Goal: Information Seeking & Learning: Learn about a topic

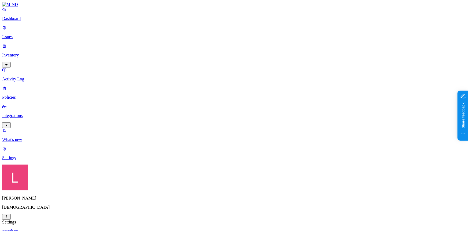
click at [40, 53] on p "Inventory" at bounding box center [234, 55] width 464 height 5
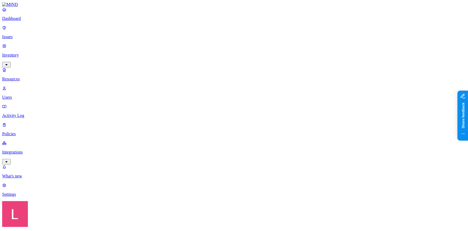
type input "m"
type input "mimecast"
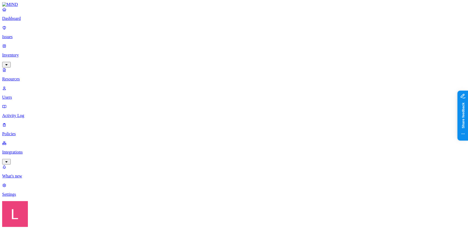
drag, startPoint x: 103, startPoint y: 17, endPoint x: 91, endPoint y: 19, distance: 12.6
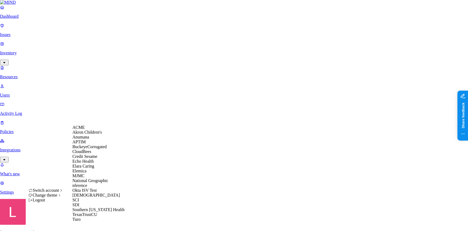
click at [97, 163] on div "Echo Health" at bounding box center [98, 161] width 52 height 5
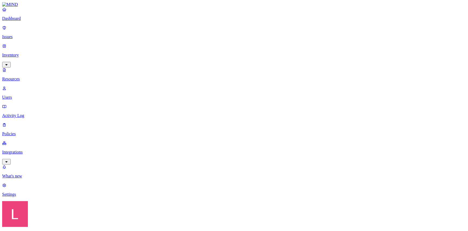
click at [33, 21] on p "Dashboard" at bounding box center [234, 18] width 464 height 5
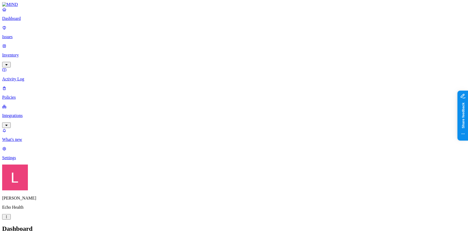
drag, startPoint x: 30, startPoint y: 206, endPoint x: 33, endPoint y: 204, distance: 3.6
click at [30, 160] on p "Settings" at bounding box center [234, 157] width 464 height 5
drag, startPoint x: 224, startPoint y: 73, endPoint x: 264, endPoint y: 72, distance: 39.5
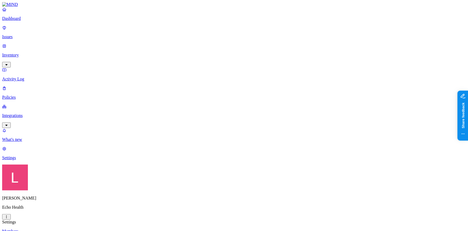
click at [28, 21] on p "Dashboard" at bounding box center [234, 18] width 464 height 5
click at [35, 35] on p "Issues" at bounding box center [234, 36] width 464 height 5
click at [38, 21] on link "Dashboard" at bounding box center [234, 14] width 464 height 14
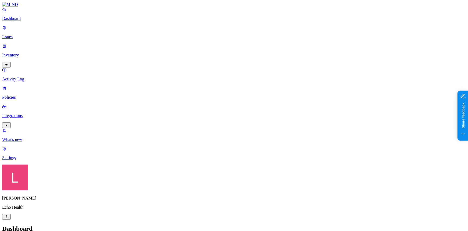
drag, startPoint x: 98, startPoint y: 24, endPoint x: 103, endPoint y: 25, distance: 5.3
drag, startPoint x: 130, startPoint y: 159, endPoint x: 166, endPoint y: 159, distance: 35.2
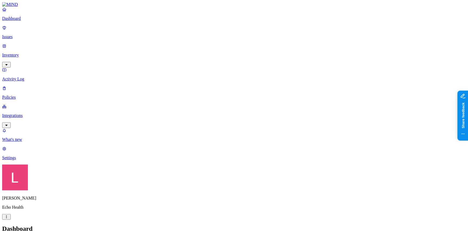
click at [25, 53] on p "Inventory" at bounding box center [234, 55] width 464 height 5
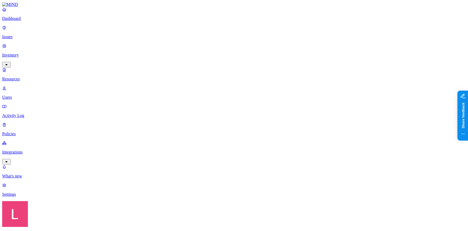
type input "pem"
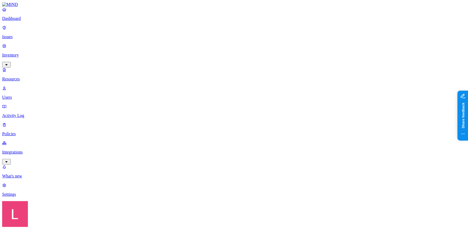
click at [36, 21] on p "Dashboard" at bounding box center [234, 18] width 464 height 5
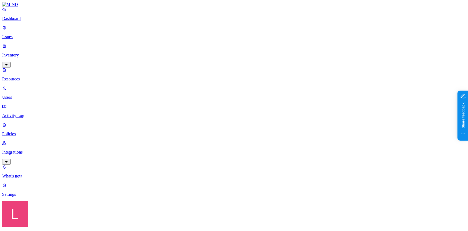
drag, startPoint x: 144, startPoint y: 30, endPoint x: 185, endPoint y: 28, distance: 40.3
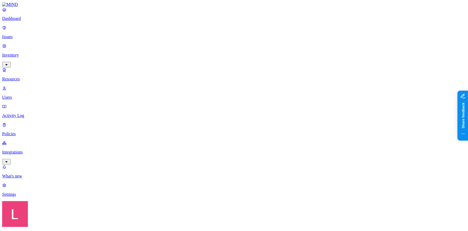
click at [15, 21] on p "Dashboard" at bounding box center [234, 18] width 464 height 5
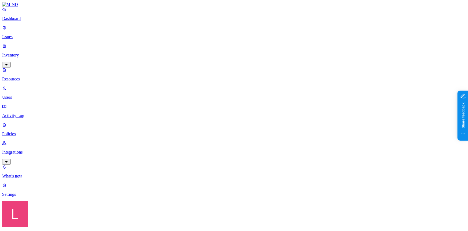
click at [26, 132] on nav "Dashboard Issues Inventory Resources Users Activity Log Policies Integrations W…" at bounding box center [234, 101] width 464 height 189
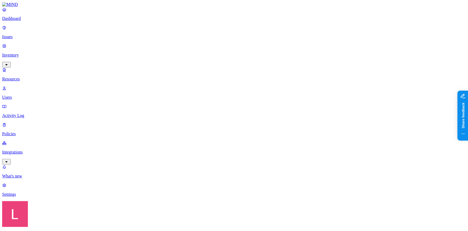
scroll to position [70, 0]
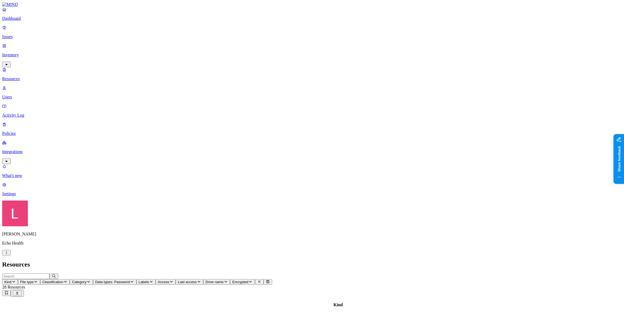
click at [31, 34] on p "Issues" at bounding box center [312, 36] width 620 height 5
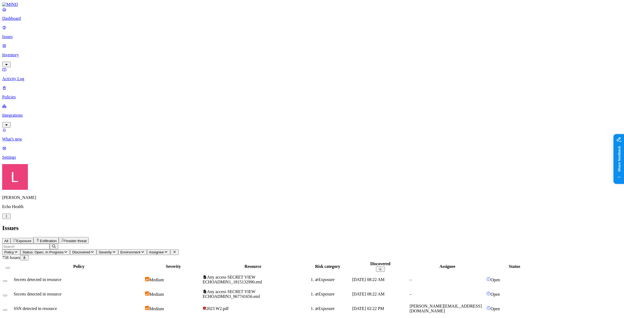
click at [42, 21] on p "Dashboard" at bounding box center [312, 18] width 620 height 5
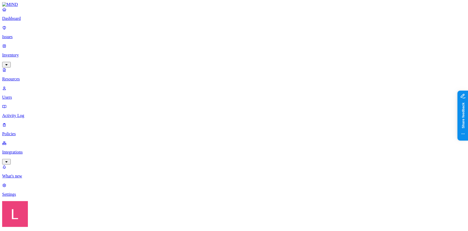
type input "mimecast"
click at [49, 224] on html "Dashboard Issues Inventory Resources Users Activity Log Policies Integrations W…" at bounding box center [234, 186] width 468 height 373
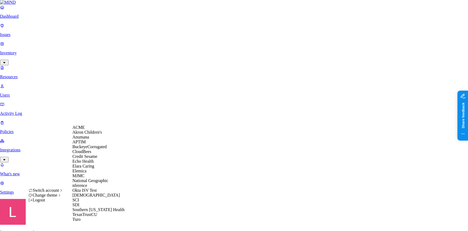
scroll to position [92, 0]
click at [89, 192] on div "[DEMOGRAPHIC_DATA]" at bounding box center [98, 194] width 52 height 5
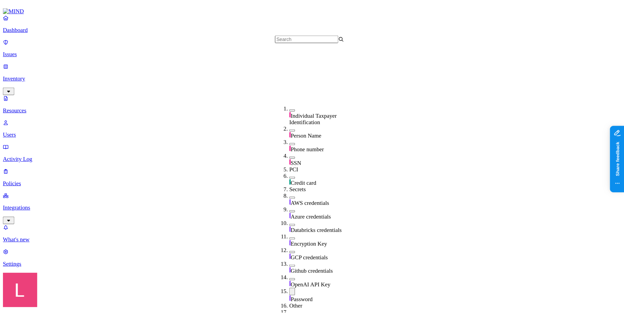
scroll to position [140, 0]
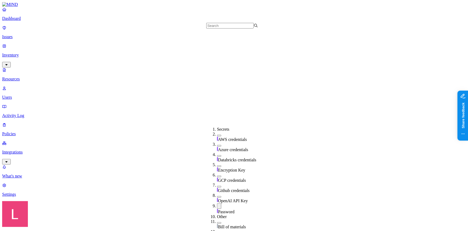
click at [217, 203] on div "Password" at bounding box center [243, 208] width 52 height 11
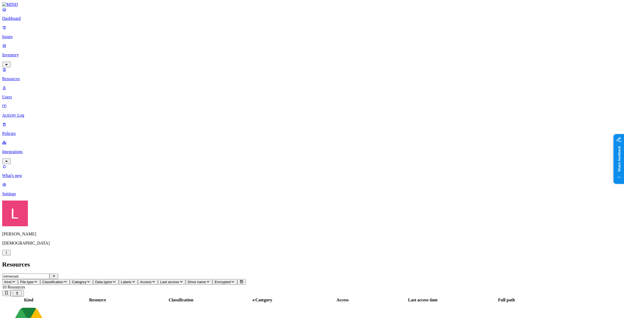
click at [30, 21] on p "Dashboard" at bounding box center [312, 18] width 620 height 5
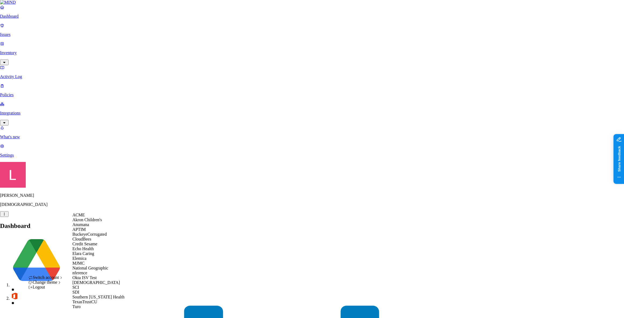
scroll to position [14, 0]
click at [93, 230] on span "Echo Health" at bounding box center [82, 249] width 21 height 5
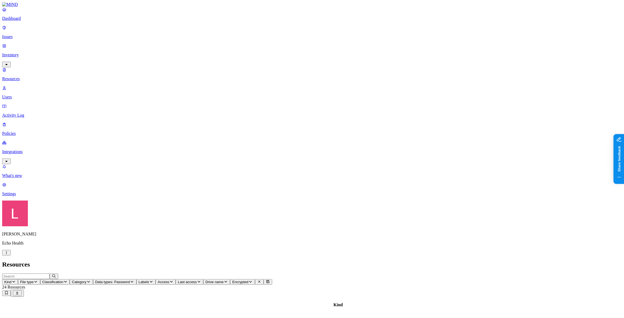
click at [30, 21] on p "Dashboard" at bounding box center [312, 18] width 620 height 5
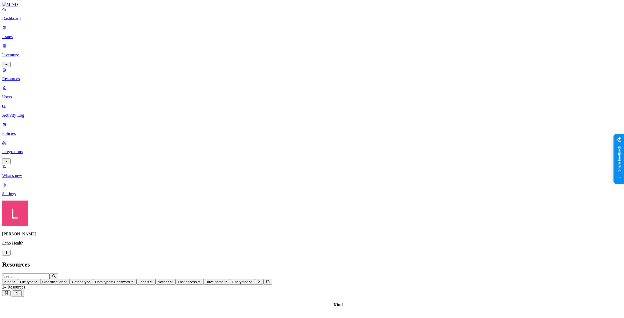
click at [30, 21] on p "Dashboard" at bounding box center [312, 18] width 620 height 5
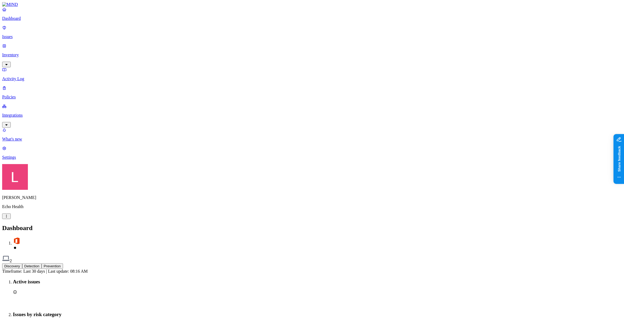
click at [42, 264] on button "Detection" at bounding box center [31, 267] width 19 height 6
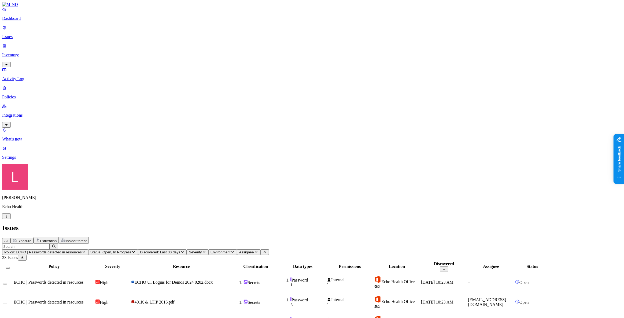
click at [35, 20] on link "Dashboard" at bounding box center [312, 14] width 620 height 14
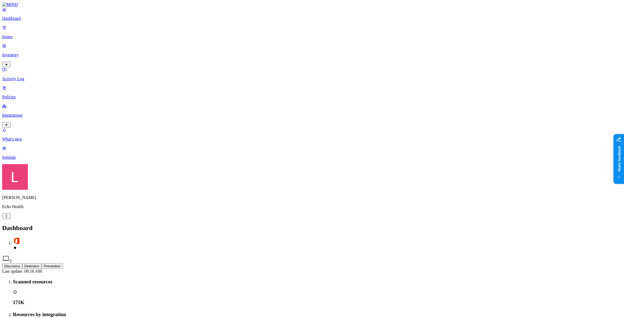
click at [42, 264] on button "Detection" at bounding box center [31, 267] width 19 height 6
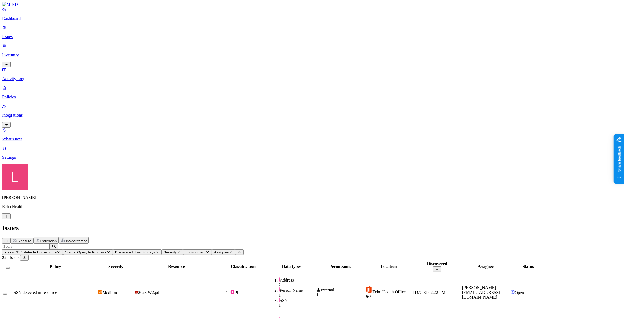
click at [34, 19] on link "Dashboard" at bounding box center [312, 14] width 620 height 14
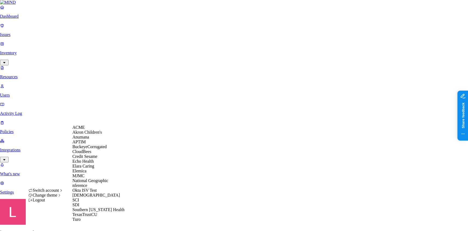
scroll to position [73, 0]
click at [89, 195] on span "[DEMOGRAPHIC_DATA]" at bounding box center [96, 194] width 48 height 5
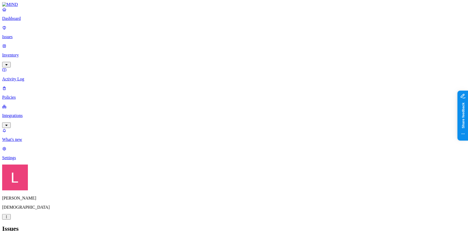
drag, startPoint x: 330, startPoint y: 19, endPoint x: 400, endPoint y: 18, distance: 69.5
drag, startPoint x: 330, startPoint y: 20, endPoint x: 376, endPoint y: 20, distance: 45.9
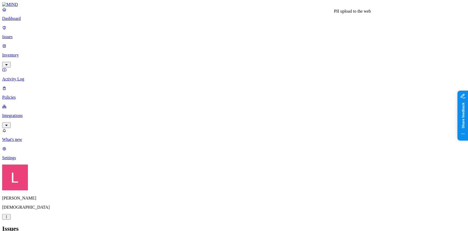
click at [16, 21] on p "Dashboard" at bounding box center [234, 18] width 464 height 5
click at [17, 53] on p "Inventory" at bounding box center [234, 55] width 464 height 5
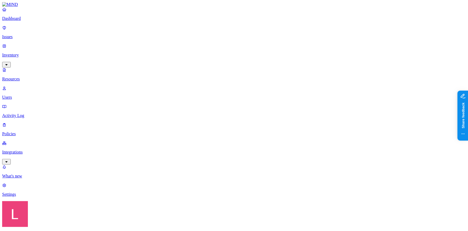
type input "mind"
click at [19, 187] on nav "Dashboard Issues Inventory Resources Users Activity Log Policies Integrations W…" at bounding box center [234, 101] width 464 height 189
click at [20, 196] on link "Settings" at bounding box center [234, 189] width 464 height 14
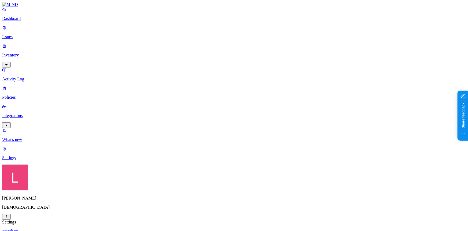
drag, startPoint x: 334, startPoint y: 53, endPoint x: 370, endPoint y: 53, distance: 36.0
drag, startPoint x: 334, startPoint y: 159, endPoint x: 373, endPoint y: 158, distance: 39.5
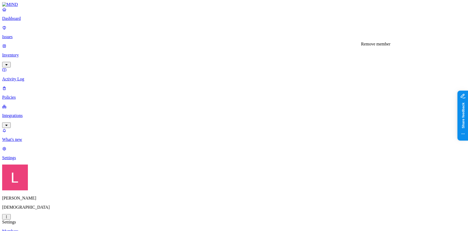
drag, startPoint x: 333, startPoint y: 52, endPoint x: 372, endPoint y: 54, distance: 39.8
click at [32, 53] on p "Inventory" at bounding box center [234, 55] width 464 height 5
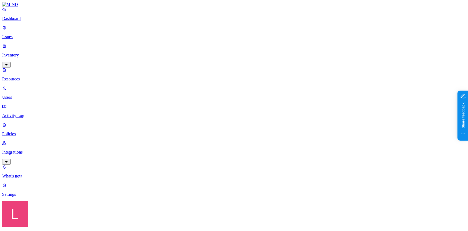
type input "[DOMAIN_NAME]"
drag, startPoint x: 384, startPoint y: 119, endPoint x: 414, endPoint y: 119, distance: 29.3
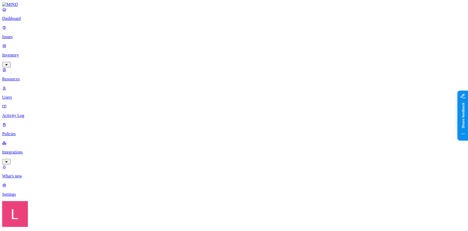
drag, startPoint x: 354, startPoint y: 129, endPoint x: 401, endPoint y: 131, distance: 47.0
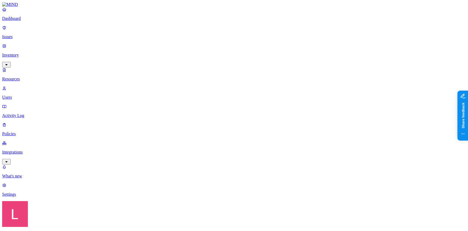
type input "cyberhaven"
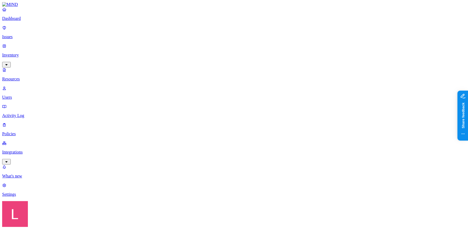
drag, startPoint x: 90, startPoint y: 19, endPoint x: 48, endPoint y: 14, distance: 42.4
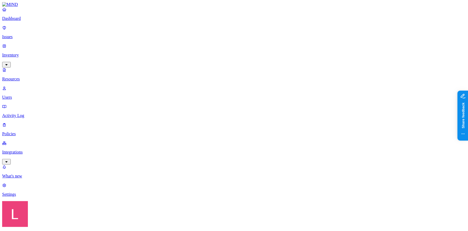
type input "mind.io"
drag, startPoint x: 385, startPoint y: 142, endPoint x: 413, endPoint y: 141, distance: 28.5
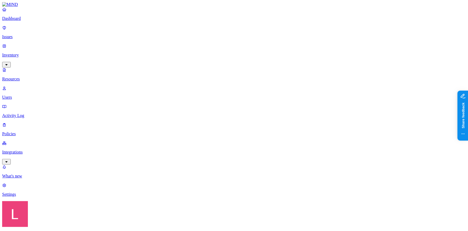
drag, startPoint x: 354, startPoint y: 154, endPoint x: 403, endPoint y: 153, distance: 48.8
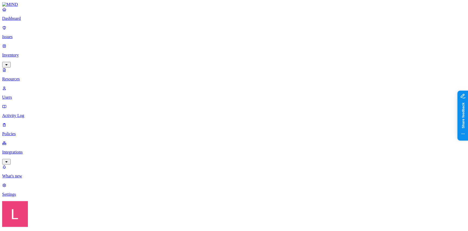
drag, startPoint x: 354, startPoint y: 201, endPoint x: 386, endPoint y: 201, distance: 31.9
drag, startPoint x: 385, startPoint y: 192, endPoint x: 422, endPoint y: 188, distance: 37.0
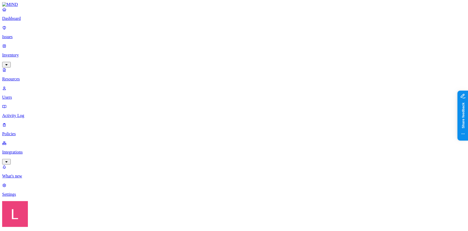
type input "mimecast"
drag, startPoint x: 388, startPoint y: 102, endPoint x: 411, endPoint y: 104, distance: 22.7
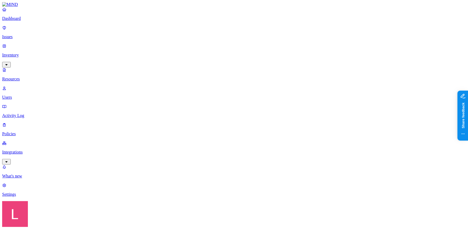
drag, startPoint x: 317, startPoint y: 138, endPoint x: 355, endPoint y: 138, distance: 37.6
drag, startPoint x: 384, startPoint y: 111, endPoint x: 425, endPoint y: 110, distance: 40.8
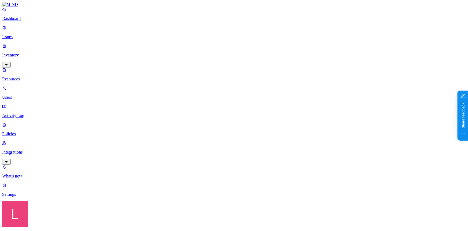
scroll to position [0, 41]
drag, startPoint x: 386, startPoint y: 92, endPoint x: 429, endPoint y: 90, distance: 43.0
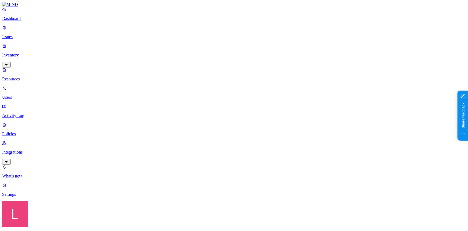
drag, startPoint x: 353, startPoint y: 129, endPoint x: 323, endPoint y: 130, distance: 30.1
click at [49, 220] on div "Landen Brown Samsara" at bounding box center [234, 228] width 464 height 55
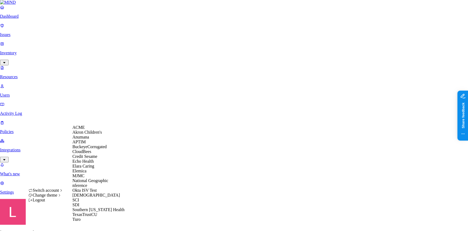
scroll to position [19, 0]
click at [97, 163] on div "Echo Health" at bounding box center [98, 161] width 52 height 5
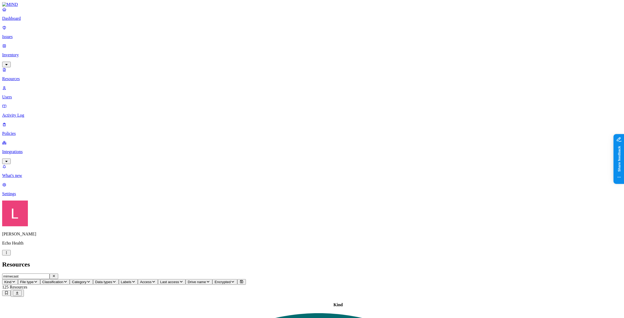
click at [31, 21] on p "Dashboard" at bounding box center [312, 18] width 620 height 5
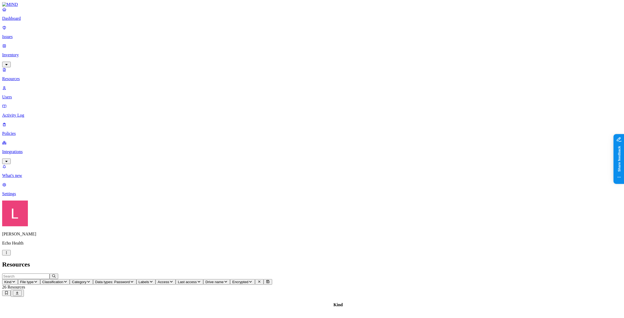
click at [38, 21] on p "Dashboard" at bounding box center [312, 18] width 620 height 5
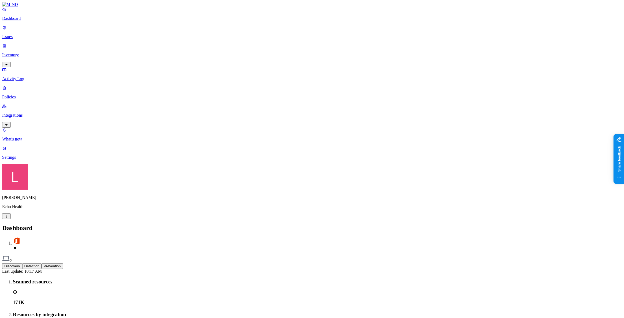
click at [42, 264] on button "Detection" at bounding box center [31, 267] width 19 height 6
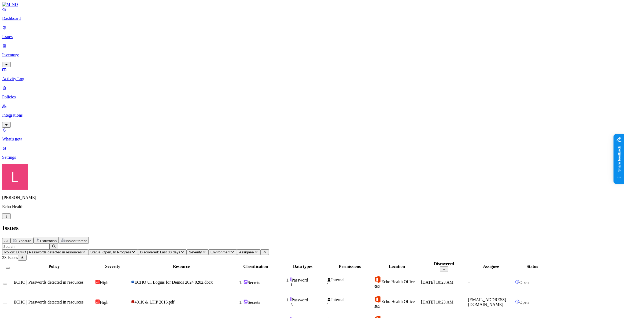
click at [37, 21] on p "Dashboard" at bounding box center [312, 18] width 620 height 5
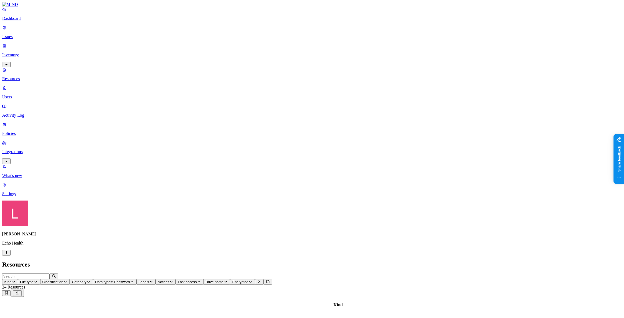
click at [38, 21] on p "Dashboard" at bounding box center [312, 18] width 620 height 5
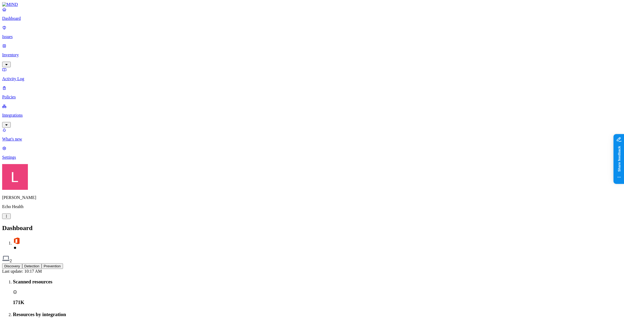
click at [53, 219] on div "Landen Brown Echo Health" at bounding box center [312, 191] width 620 height 55
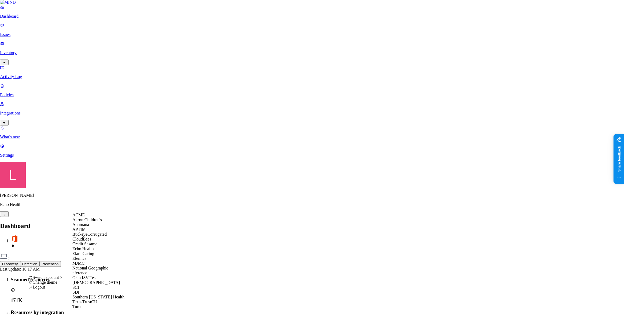
scroll to position [49, 0]
click at [95, 285] on div "[DEMOGRAPHIC_DATA]" at bounding box center [98, 282] width 52 height 5
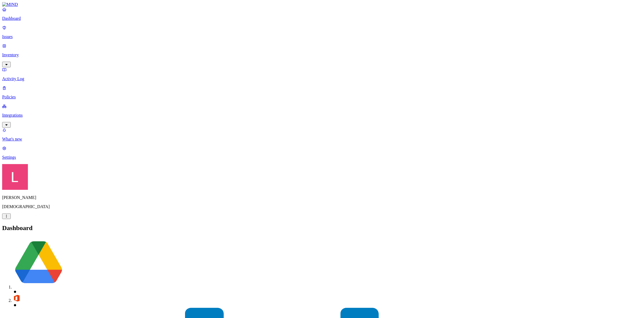
drag, startPoint x: 37, startPoint y: 295, endPoint x: 41, endPoint y: 293, distance: 4.2
click at [37, 160] on p "Settings" at bounding box center [312, 157] width 620 height 5
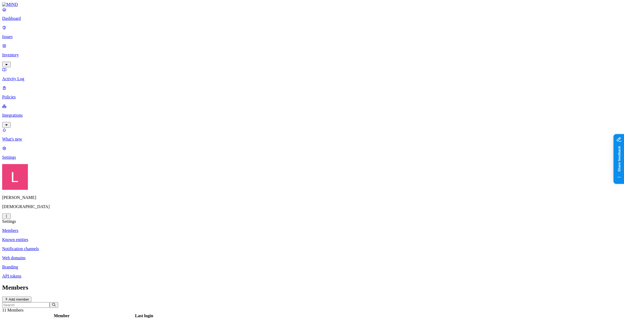
click at [27, 53] on p "Inventory" at bounding box center [312, 55] width 620 height 5
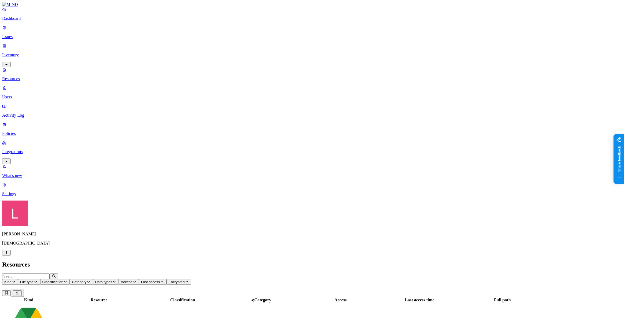
click at [50, 274] on input "text" at bounding box center [26, 277] width 48 height 6
type input "m"
type input "analysis"
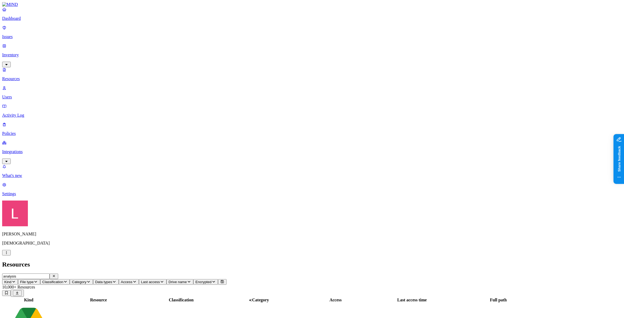
scroll to position [44, 0]
drag, startPoint x: 542, startPoint y: 199, endPoint x: 522, endPoint y: 200, distance: 19.9
drag, startPoint x: 593, startPoint y: 198, endPoint x: 617, endPoint y: 198, distance: 24.7
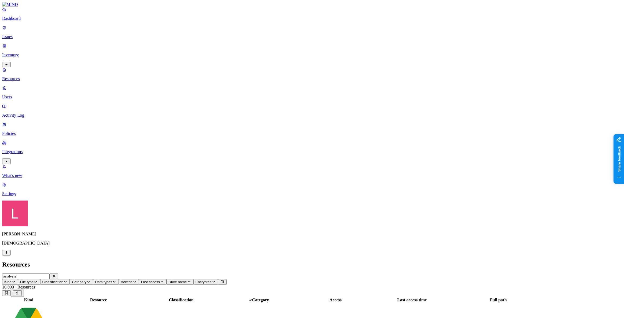
drag, startPoint x: 507, startPoint y: 199, endPoint x: 497, endPoint y: 198, distance: 9.9
drag, startPoint x: 512, startPoint y: 198, endPoint x: 534, endPoint y: 198, distance: 21.5
drag, startPoint x: 567, startPoint y: 198, endPoint x: 535, endPoint y: 198, distance: 32.5
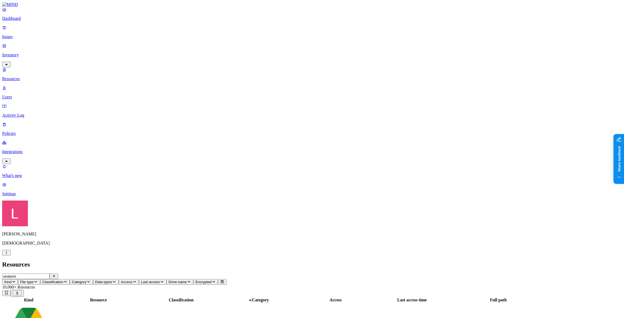
click at [43, 21] on p "Dashboard" at bounding box center [312, 18] width 620 height 5
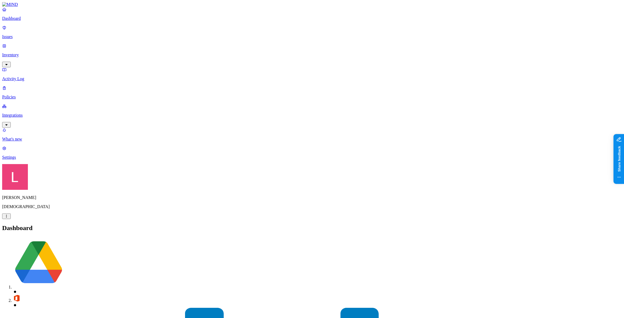
click at [32, 53] on p "Inventory" at bounding box center [312, 55] width 620 height 5
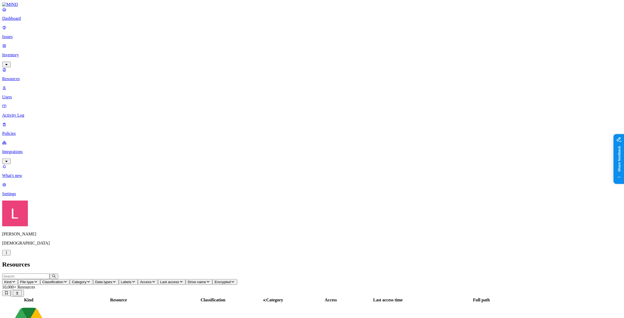
click at [50, 274] on input "text" at bounding box center [26, 277] width 48 height 6
drag, startPoint x: 75, startPoint y: 17, endPoint x: 84, endPoint y: 19, distance: 8.7
click at [50, 274] on input "text" at bounding box center [26, 277] width 48 height 6
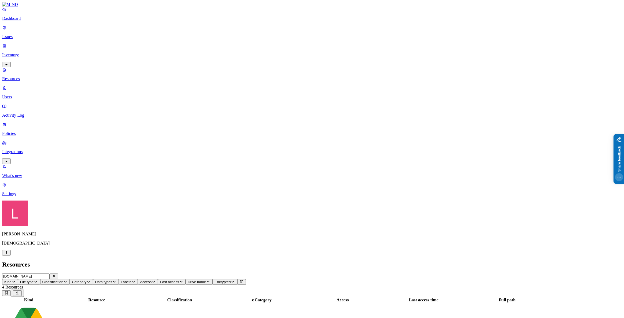
type input "mind.io"
click at [38, 21] on p "Dashboard" at bounding box center [312, 18] width 620 height 5
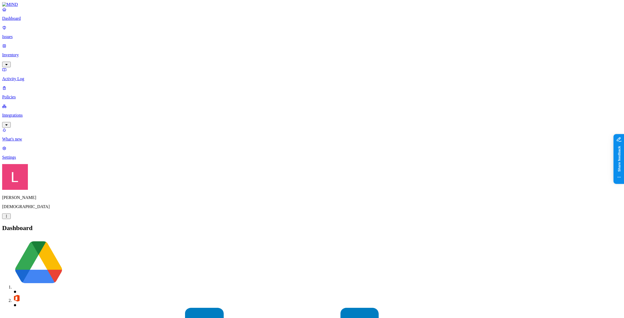
click at [31, 53] on p "Inventory" at bounding box center [312, 55] width 620 height 5
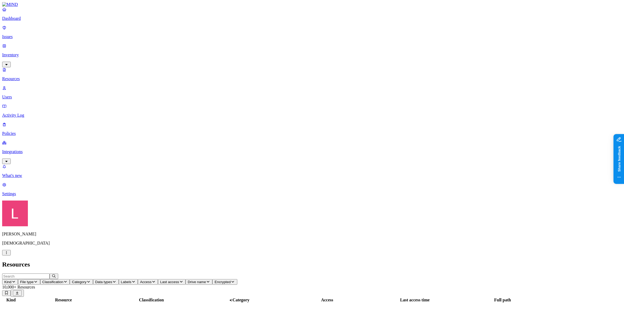
click at [50, 274] on input "text" at bounding box center [26, 277] width 48 height 6
type input "mind.io"
drag, startPoint x: 542, startPoint y: 198, endPoint x: 604, endPoint y: 197, distance: 62.3
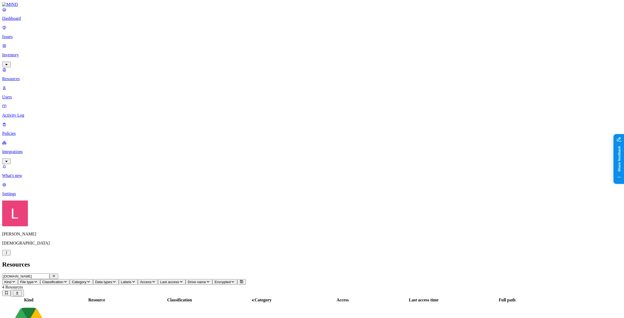
click at [28, 35] on p "Issues" at bounding box center [312, 36] width 620 height 5
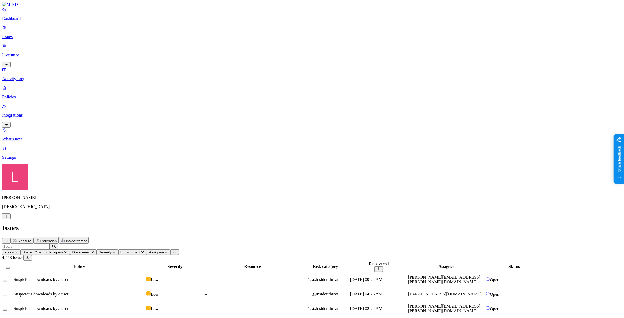
click at [37, 46] on link "Inventory" at bounding box center [312, 54] width 620 height 23
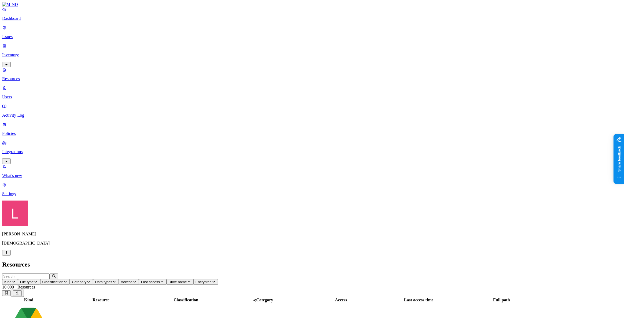
click at [50, 274] on input "text" at bounding box center [26, 277] width 48 height 6
type input "mind.io"
click at [55, 275] on icon "button" at bounding box center [54, 276] width 2 height 2
click at [50, 274] on input "text" at bounding box center [26, 277] width 48 height 6
type input "analysis"
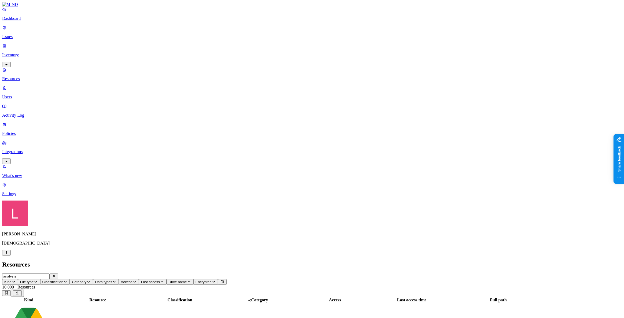
drag, startPoint x: 42, startPoint y: 59, endPoint x: 53, endPoint y: 59, distance: 10.7
click at [42, 95] on p "Users" at bounding box center [312, 97] width 620 height 5
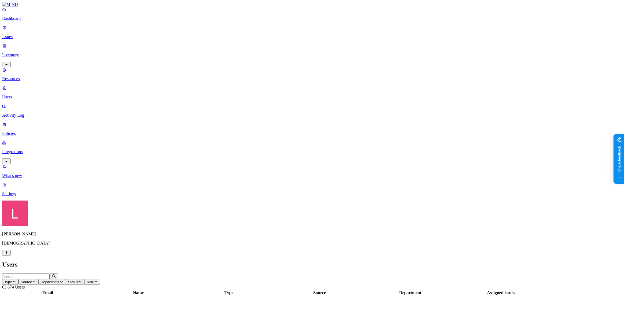
click at [50, 274] on input "text" at bounding box center [26, 277] width 48 height 6
type input "a"
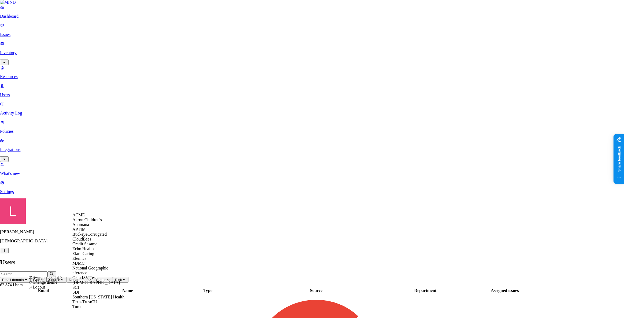
scroll to position [49, 0]
click at [92, 247] on span "Echo Health" at bounding box center [82, 249] width 21 height 5
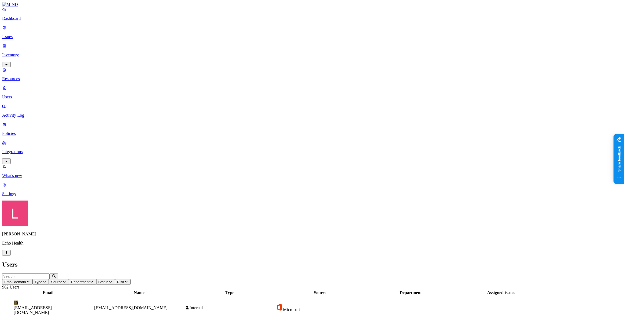
click at [24, 21] on p "Dashboard" at bounding box center [312, 18] width 620 height 5
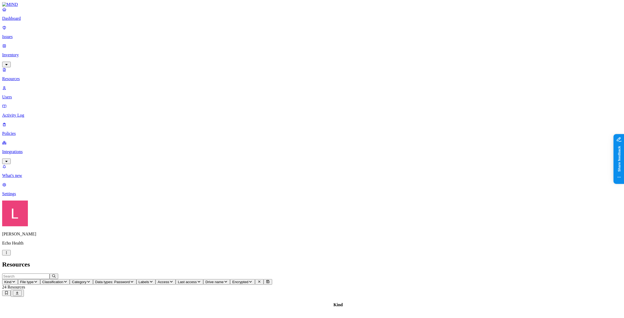
click at [25, 21] on p "Dashboard" at bounding box center [312, 18] width 620 height 5
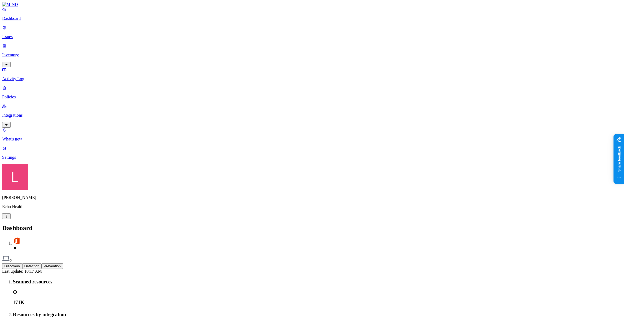
click at [42, 264] on button "Detection" at bounding box center [31, 267] width 19 height 6
click at [63, 264] on button "Prevention" at bounding box center [52, 267] width 21 height 6
click at [42, 264] on button "Detection" at bounding box center [31, 267] width 19 height 6
click at [22, 264] on button "Discovery" at bounding box center [12, 267] width 20 height 6
click at [42, 264] on button "Detection" at bounding box center [31, 267] width 19 height 6
